Goal: Transaction & Acquisition: Book appointment/travel/reservation

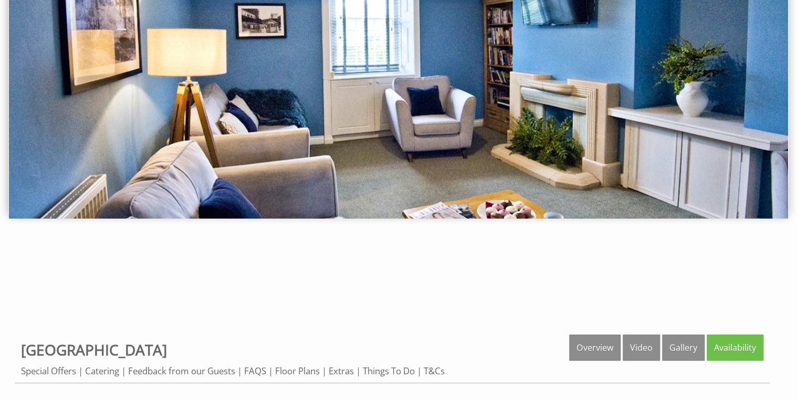
scroll to position [126, 0]
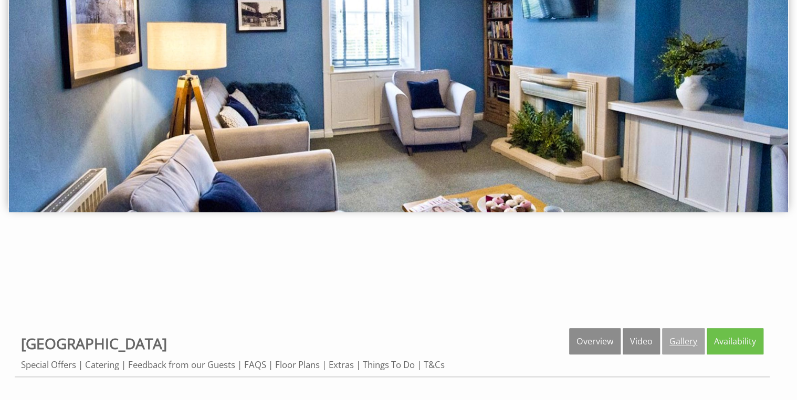
click at [690, 337] on link "Gallery" at bounding box center [683, 342] width 43 height 26
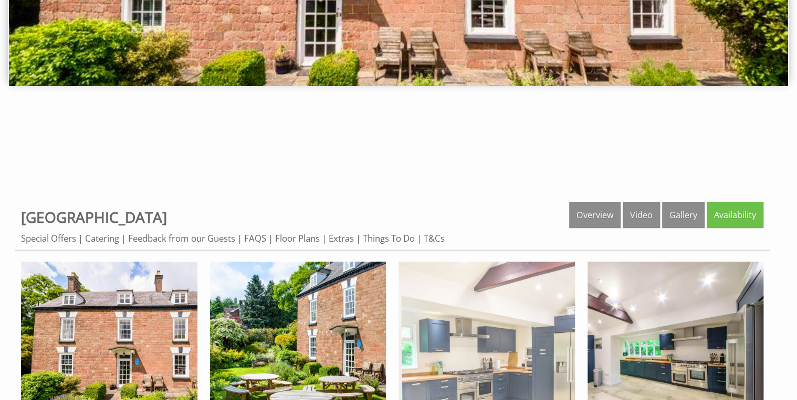
scroll to position [294, 0]
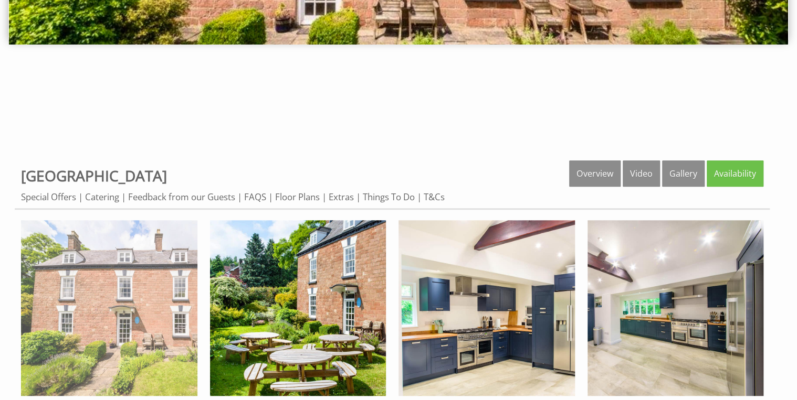
click at [139, 268] on img at bounding box center [109, 308] width 176 height 176
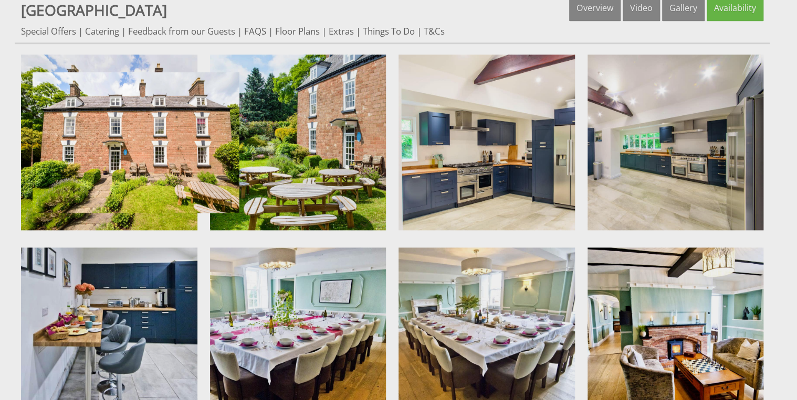
scroll to position [462, 0]
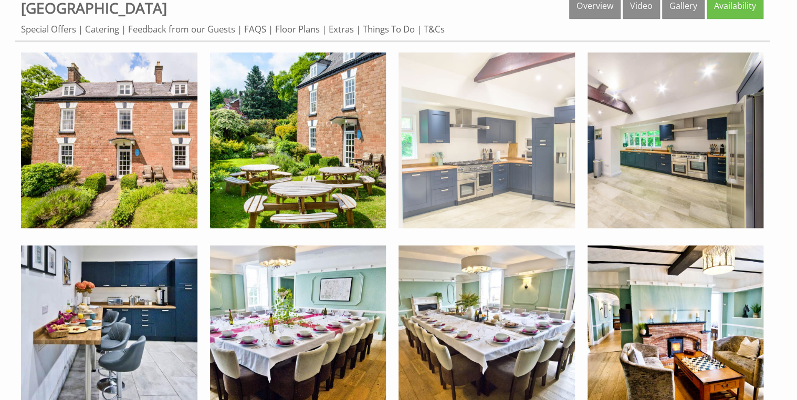
click at [498, 176] on img at bounding box center [486, 140] width 176 height 176
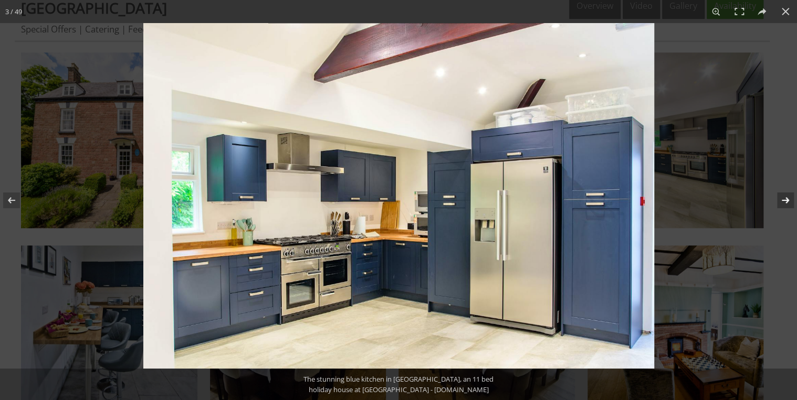
click at [785, 197] on button at bounding box center [778, 200] width 37 height 52
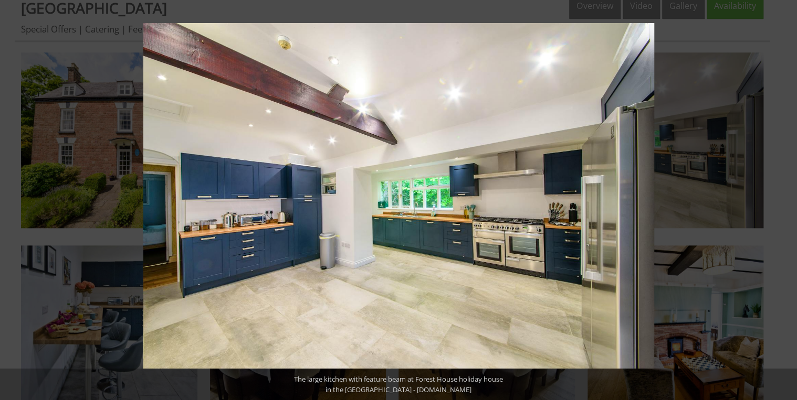
click at [785, 197] on button at bounding box center [778, 200] width 37 height 52
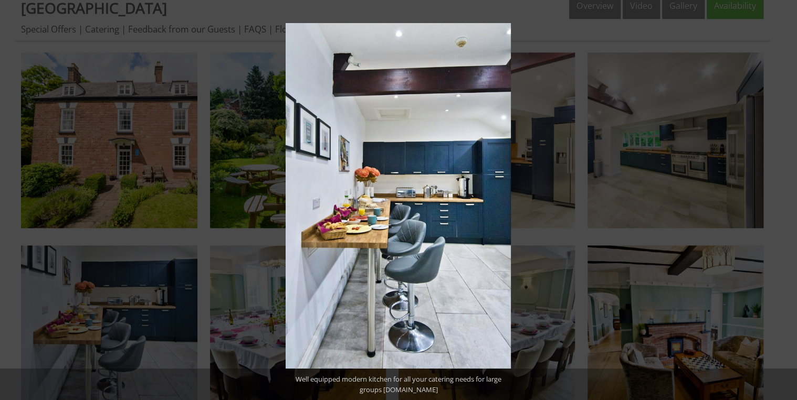
click at [785, 197] on button at bounding box center [778, 200] width 37 height 52
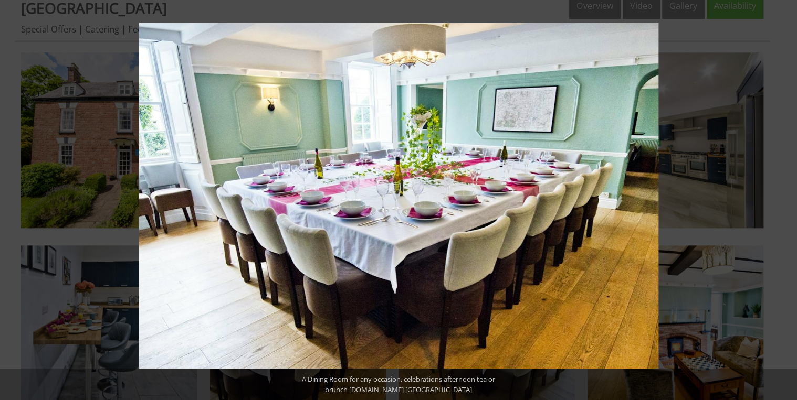
click at [785, 197] on button at bounding box center [778, 200] width 37 height 52
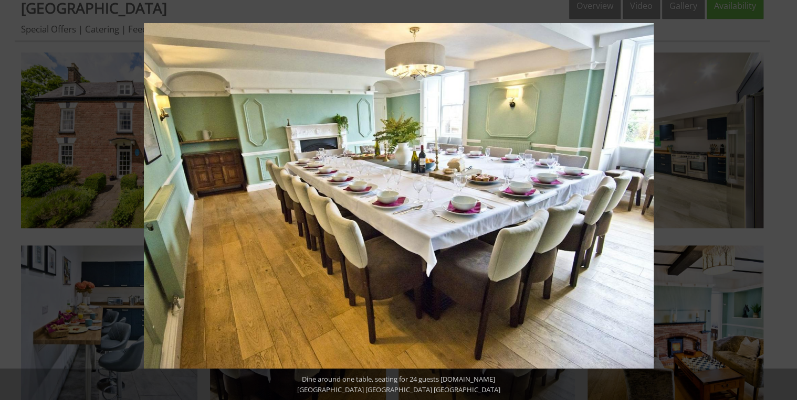
click at [785, 197] on button at bounding box center [778, 200] width 37 height 52
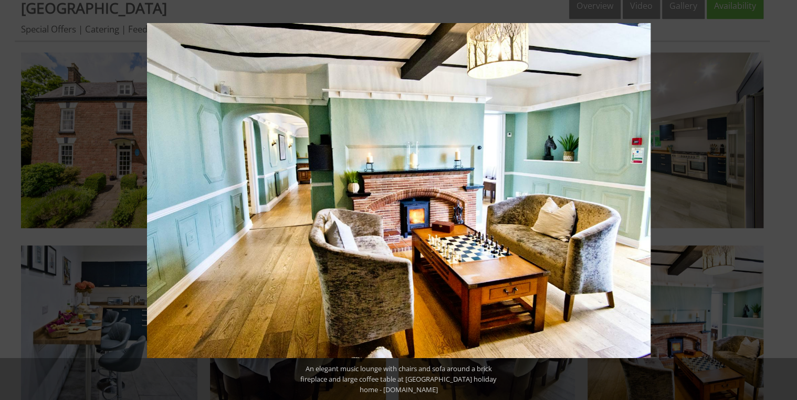
click at [784, 198] on button at bounding box center [778, 200] width 37 height 52
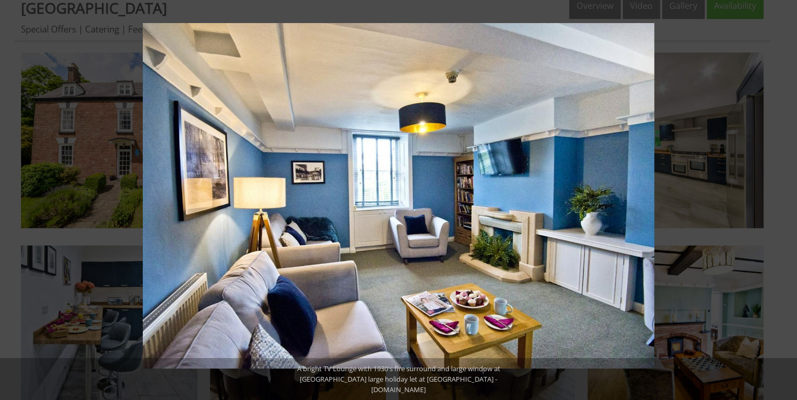
click at [784, 198] on button at bounding box center [778, 200] width 37 height 52
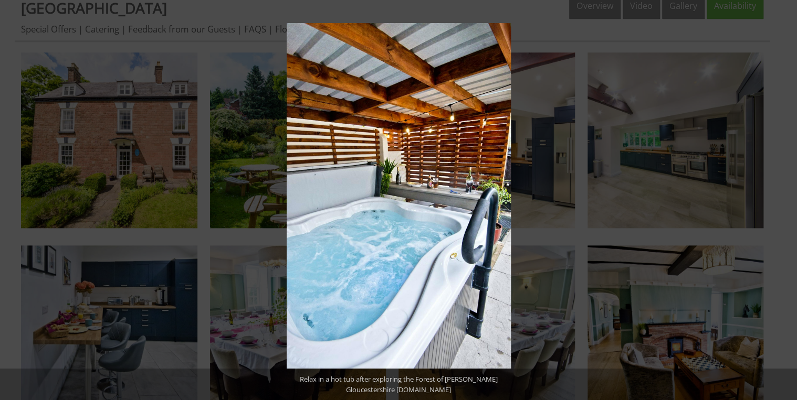
click at [784, 198] on button at bounding box center [778, 200] width 37 height 52
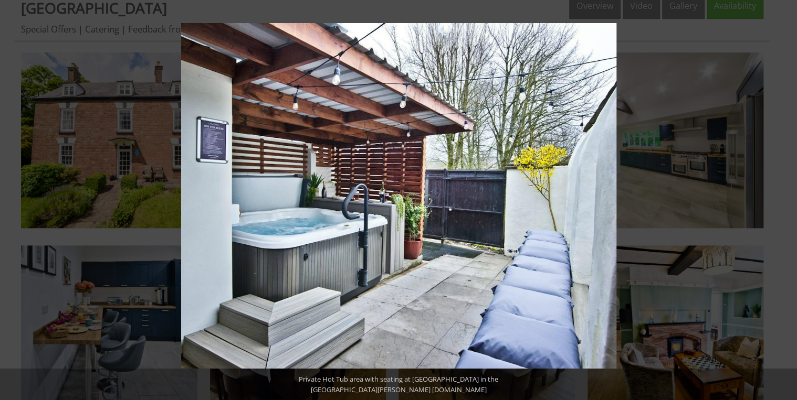
click at [784, 198] on button at bounding box center [778, 200] width 37 height 52
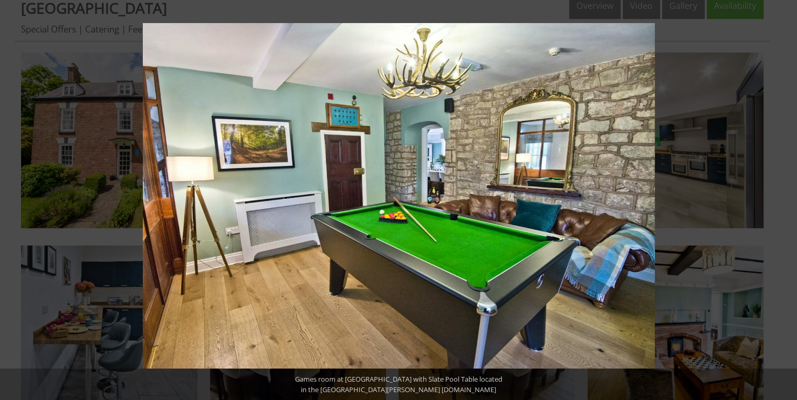
click at [784, 198] on button at bounding box center [778, 200] width 37 height 52
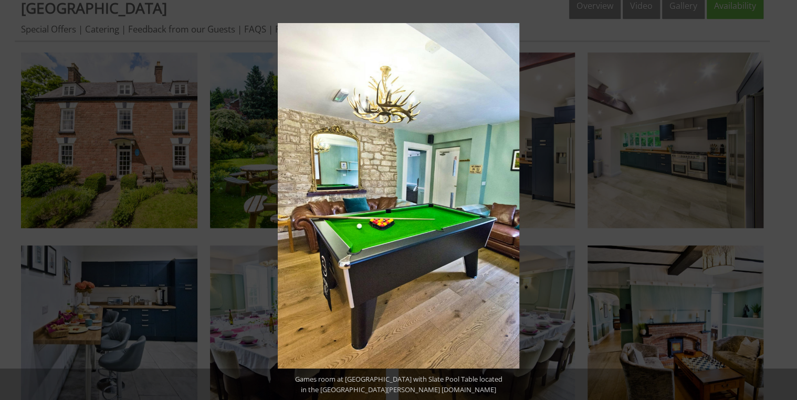
click at [784, 198] on button at bounding box center [778, 200] width 37 height 52
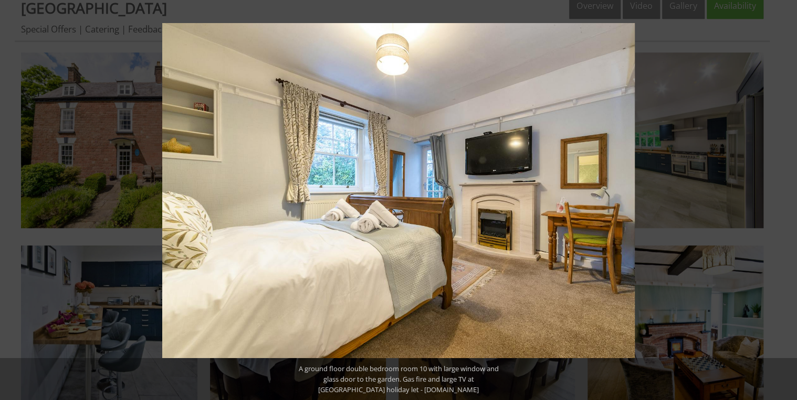
click at [784, 198] on button at bounding box center [778, 200] width 37 height 52
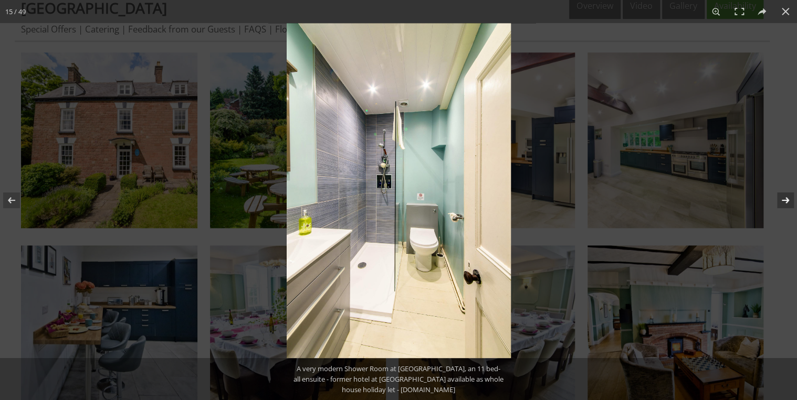
click at [785, 199] on button at bounding box center [778, 200] width 37 height 52
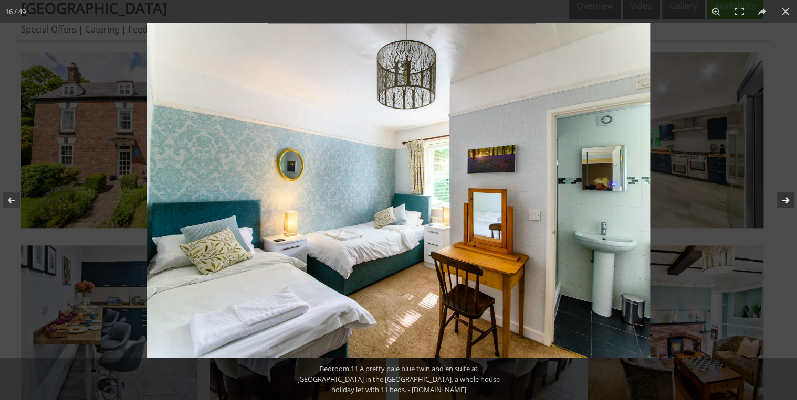
click at [785, 199] on button at bounding box center [778, 200] width 37 height 52
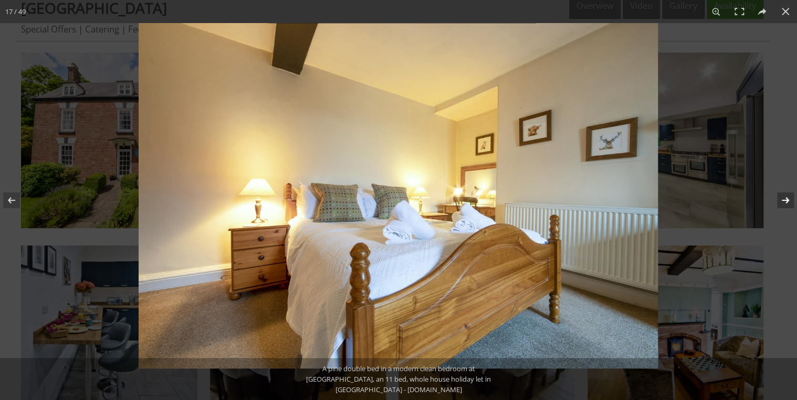
click at [785, 199] on button at bounding box center [778, 200] width 37 height 52
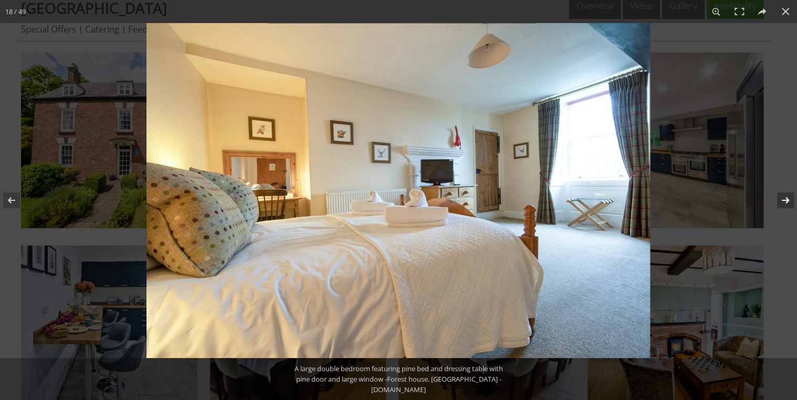
click at [785, 199] on button at bounding box center [778, 200] width 37 height 52
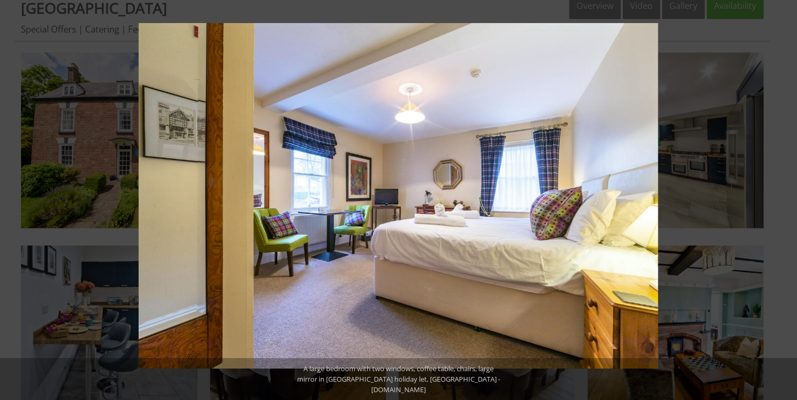
click at [785, 199] on button at bounding box center [778, 200] width 37 height 52
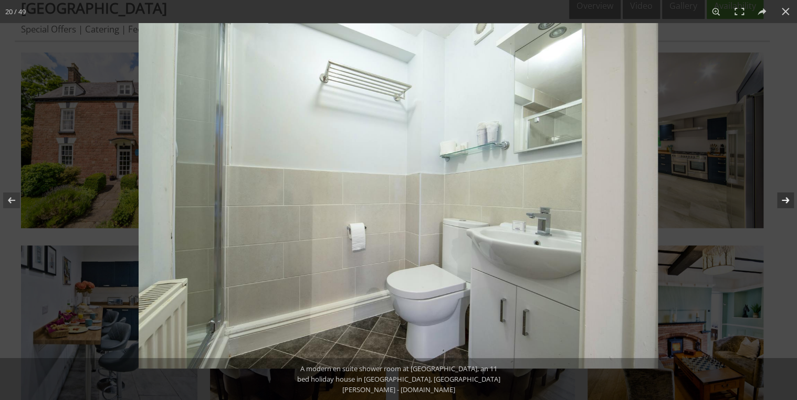
click at [785, 199] on button at bounding box center [778, 200] width 37 height 52
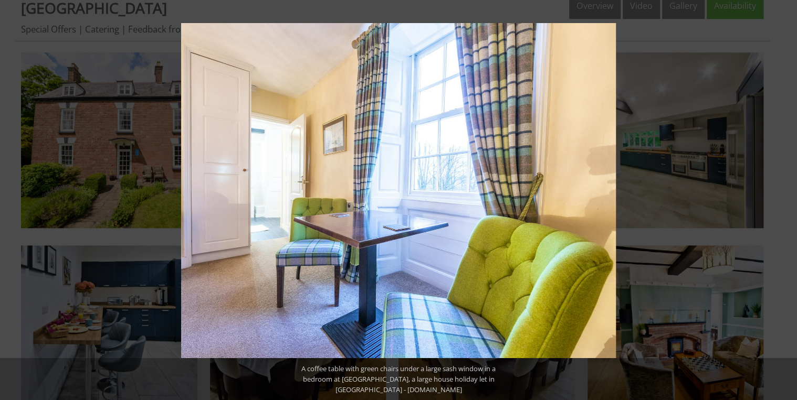
click at [785, 199] on button at bounding box center [778, 200] width 37 height 52
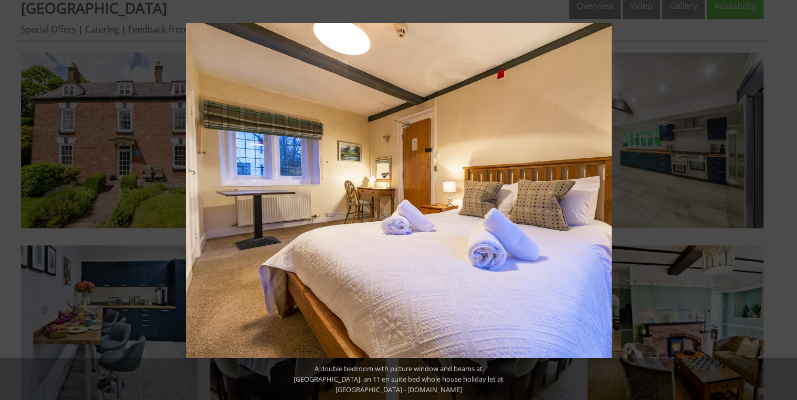
click at [785, 199] on button at bounding box center [778, 200] width 37 height 52
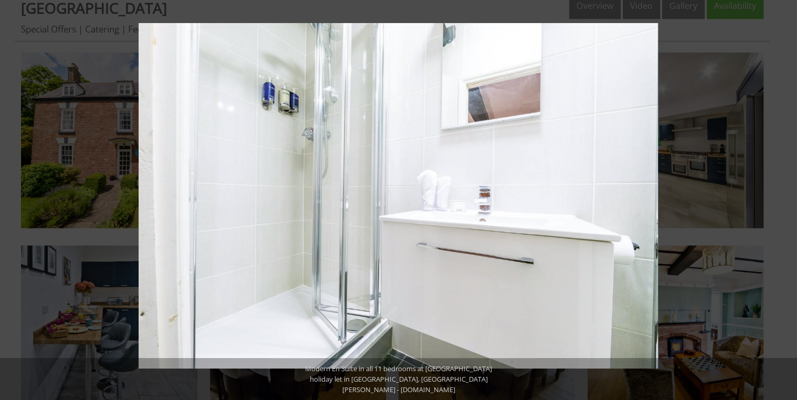
click at [785, 199] on button at bounding box center [778, 200] width 37 height 52
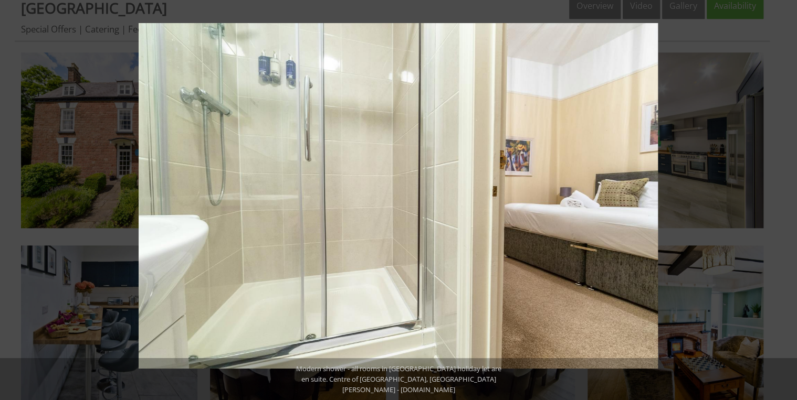
click at [785, 199] on button at bounding box center [778, 200] width 37 height 52
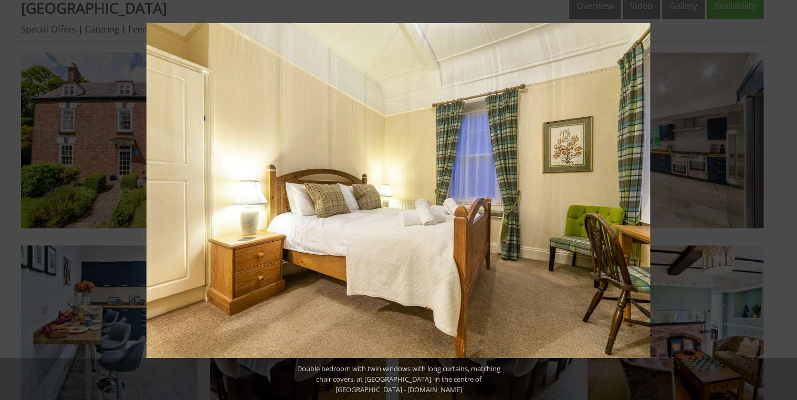
click at [785, 199] on button at bounding box center [778, 200] width 37 height 52
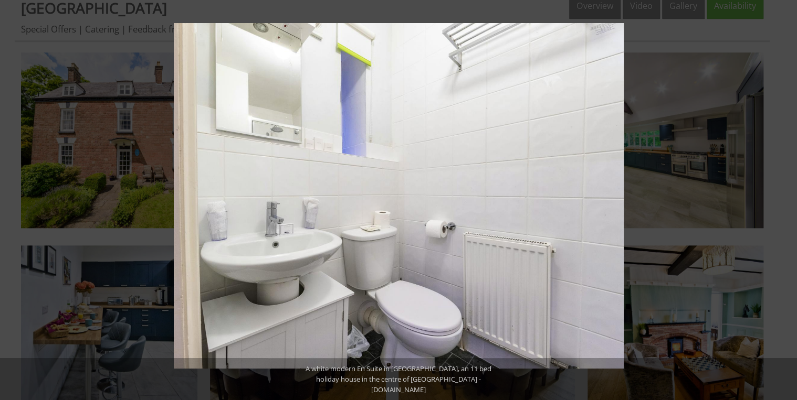
click at [785, 199] on button at bounding box center [778, 200] width 37 height 52
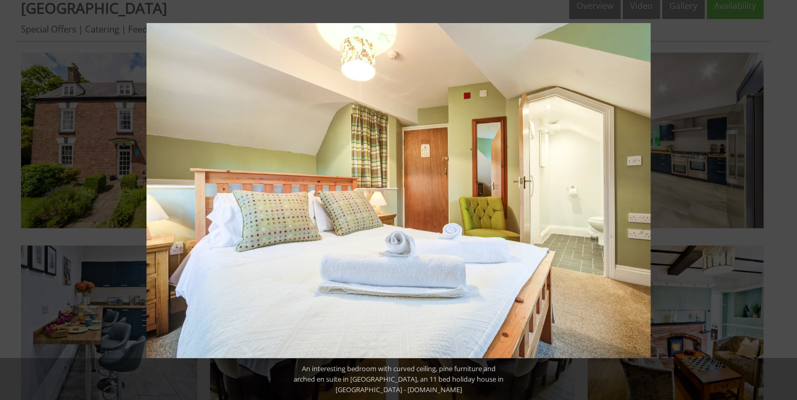
click at [785, 199] on button at bounding box center [778, 200] width 37 height 52
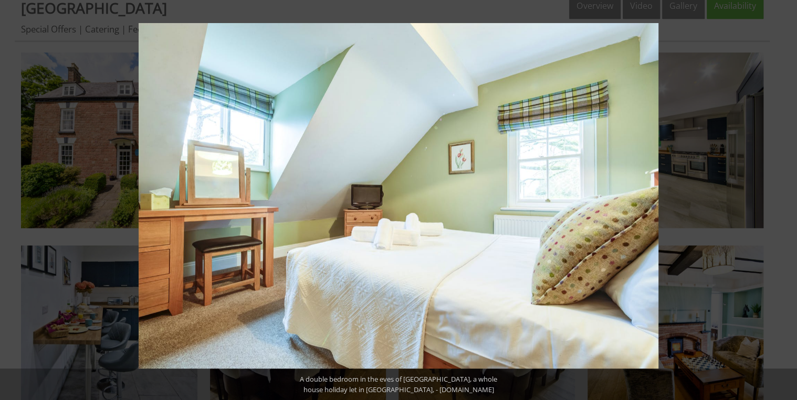
click at [785, 199] on button at bounding box center [778, 200] width 37 height 52
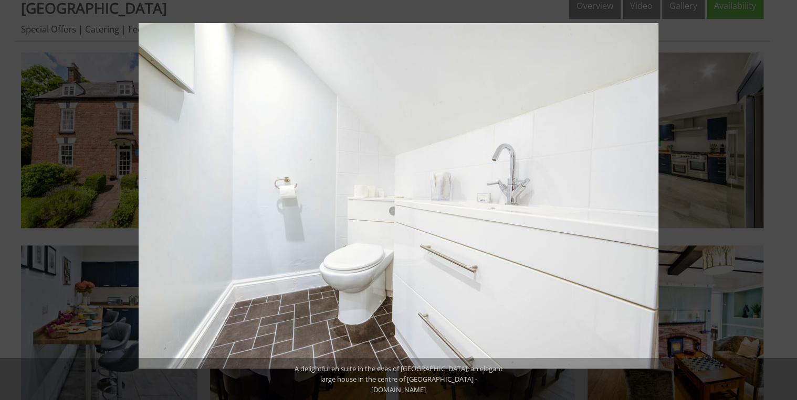
click at [785, 199] on button at bounding box center [778, 200] width 37 height 52
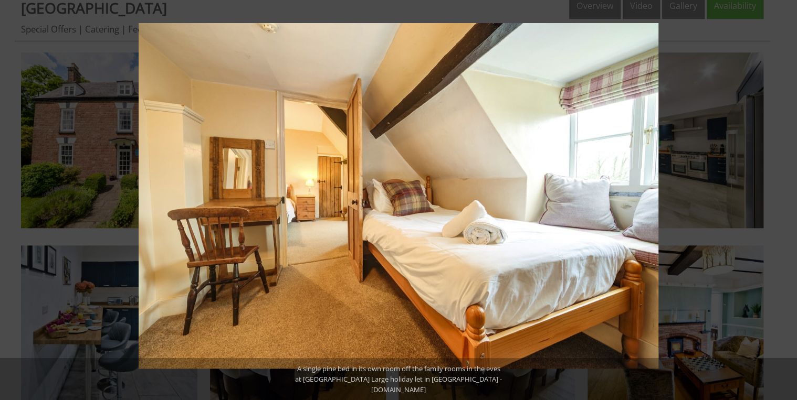
click at [785, 199] on button at bounding box center [778, 200] width 37 height 52
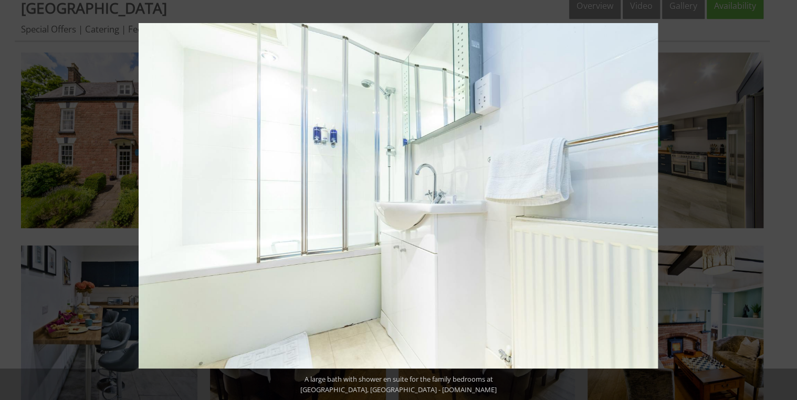
click at [785, 199] on button at bounding box center [778, 200] width 37 height 52
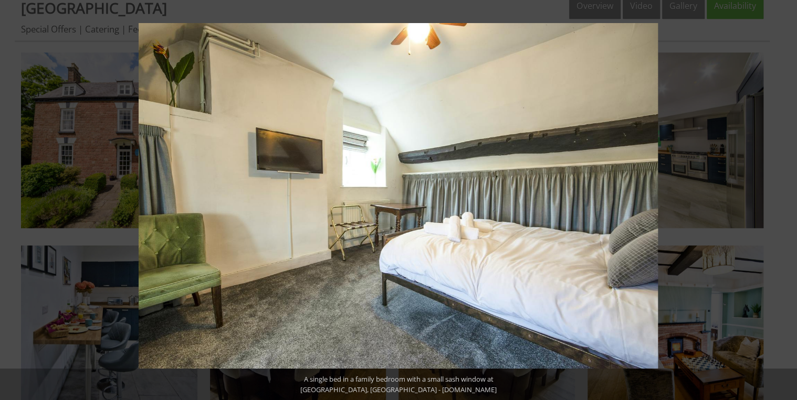
click at [785, 199] on button at bounding box center [778, 200] width 37 height 52
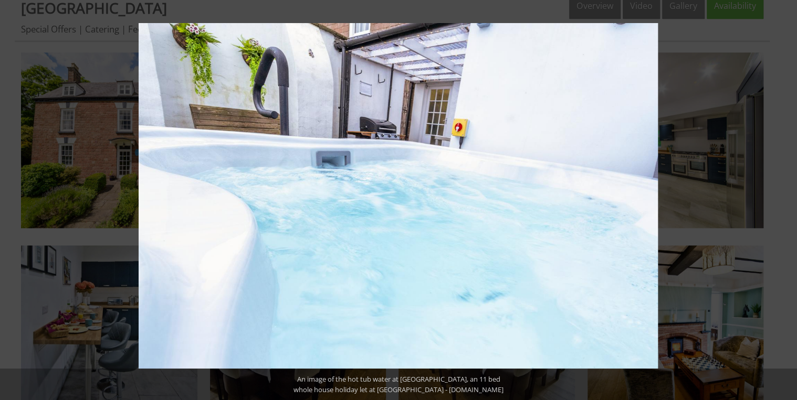
click at [785, 199] on button at bounding box center [778, 200] width 37 height 52
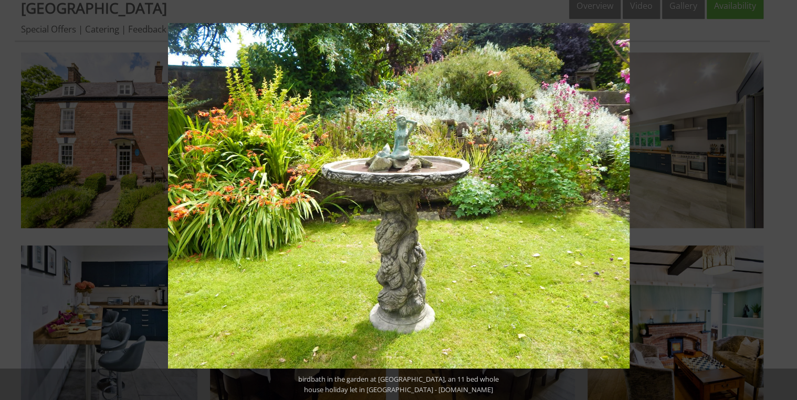
click at [785, 199] on button at bounding box center [778, 200] width 37 height 52
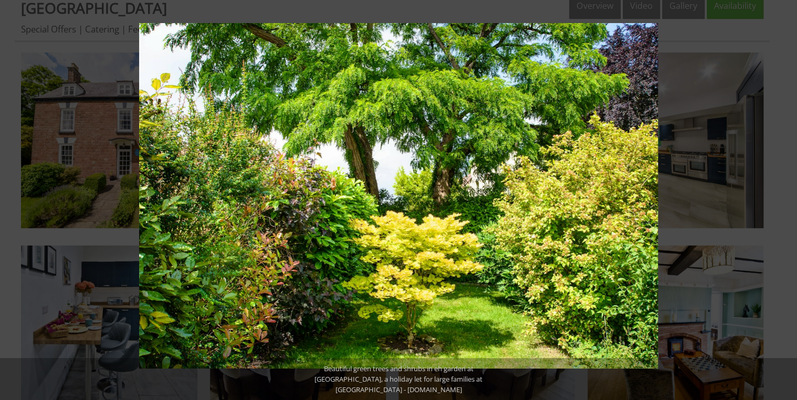
click at [785, 199] on button at bounding box center [778, 200] width 37 height 52
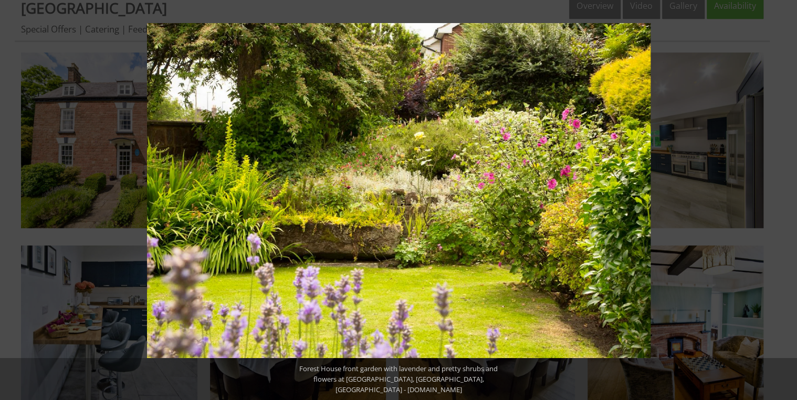
click at [785, 199] on button at bounding box center [778, 200] width 37 height 52
